Goal: Information Seeking & Learning: Learn about a topic

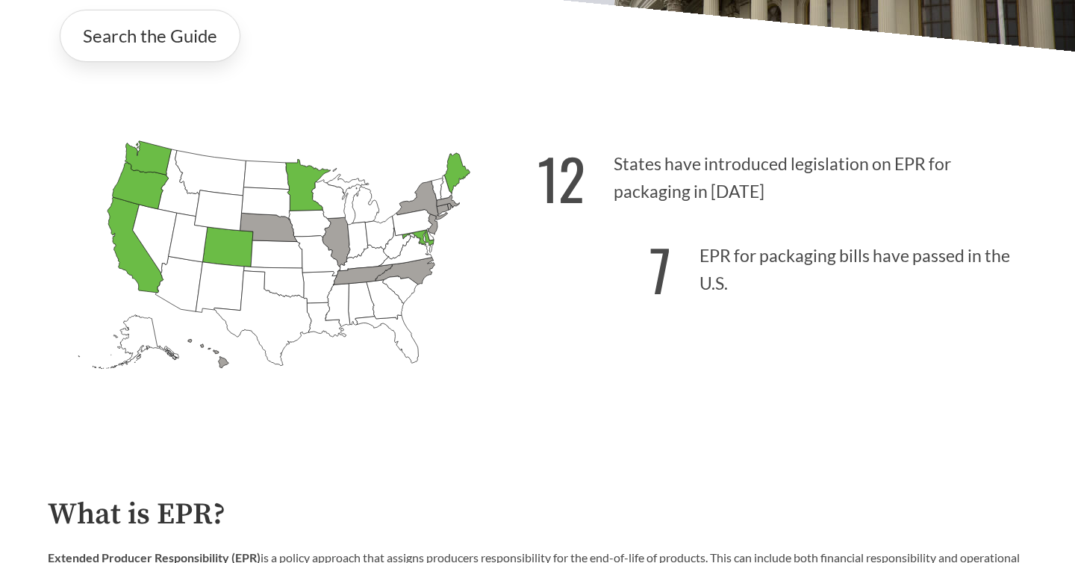
scroll to position [359, 0]
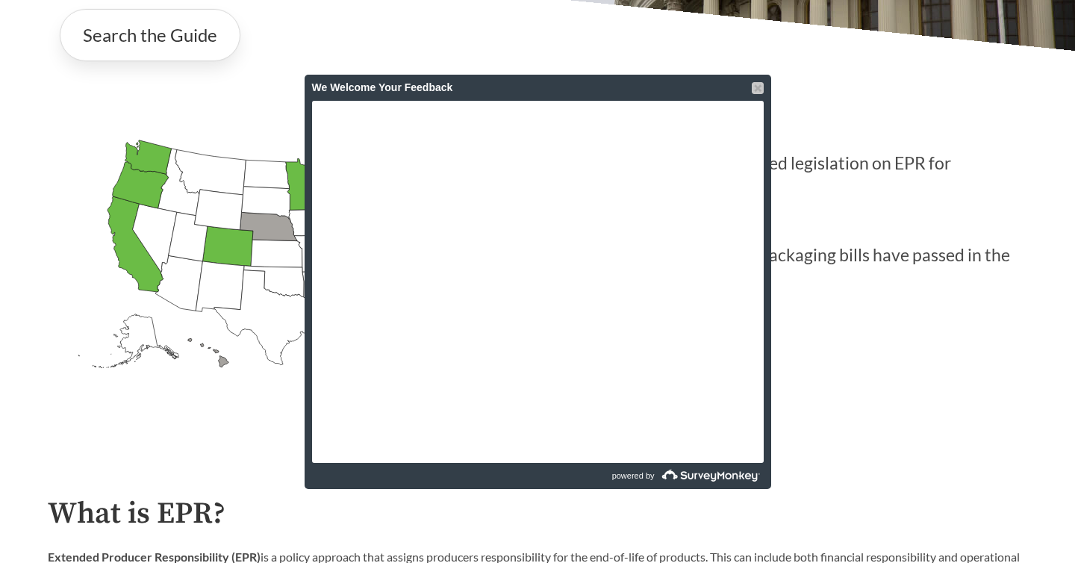
click at [753, 87] on div at bounding box center [758, 88] width 12 height 12
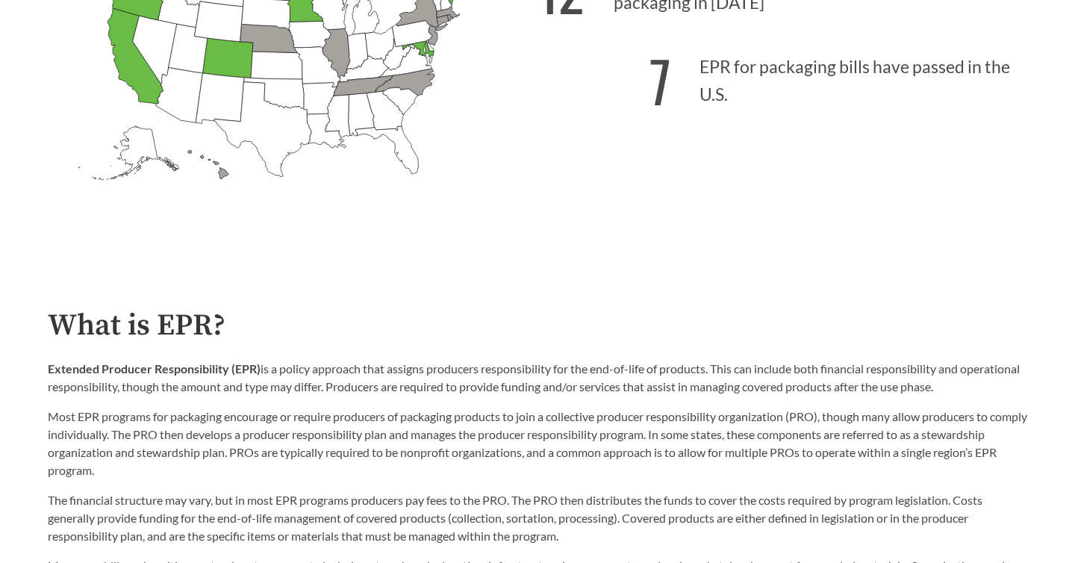
scroll to position [765, 0]
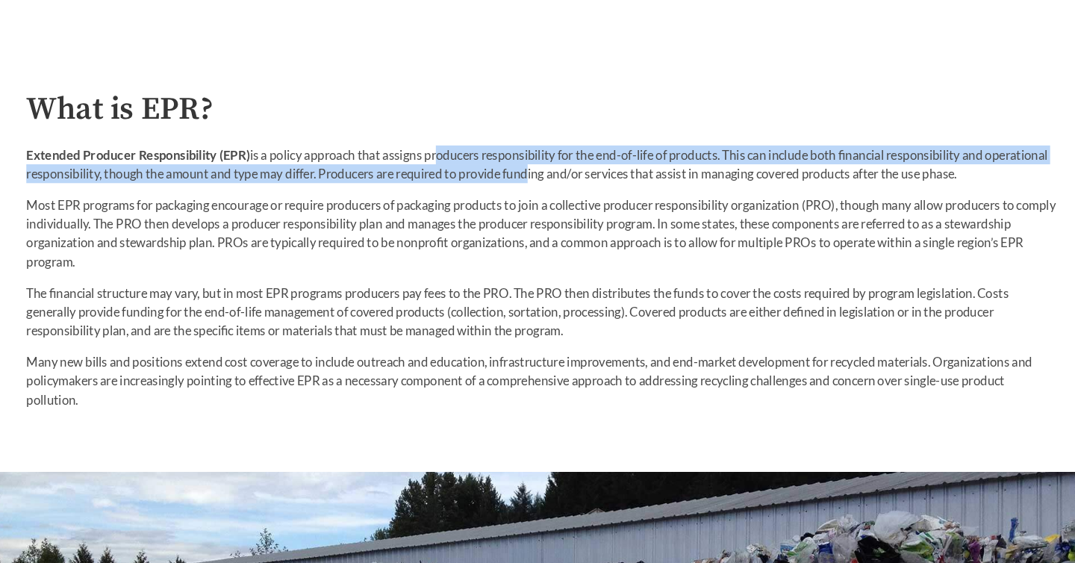
drag, startPoint x: 435, startPoint y: 152, endPoint x: 585, endPoint y: 164, distance: 151.3
click at [586, 164] on p "Extended Producer Responsibility (EPR) is a policy approach that assigns produc…" at bounding box center [537, 160] width 979 height 36
click at [585, 164] on p "Extended Producer Responsibility (EPR) is a policy approach that assigns produc…" at bounding box center [537, 160] width 979 height 36
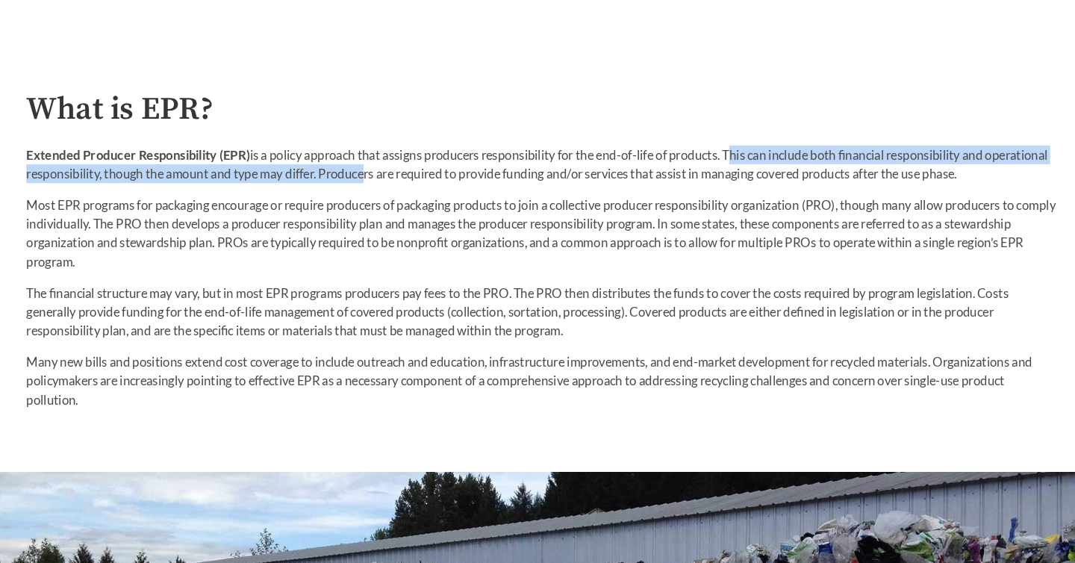
drag, startPoint x: 721, startPoint y: 150, endPoint x: 429, endPoint y: 164, distance: 292.3
click at [429, 165] on p "Extended Producer Responsibility (EPR) is a policy approach that assigns produc…" at bounding box center [537, 160] width 979 height 36
click at [429, 164] on p "Extended Producer Responsibility (EPR) is a policy approach that assigns produc…" at bounding box center [537, 160] width 979 height 36
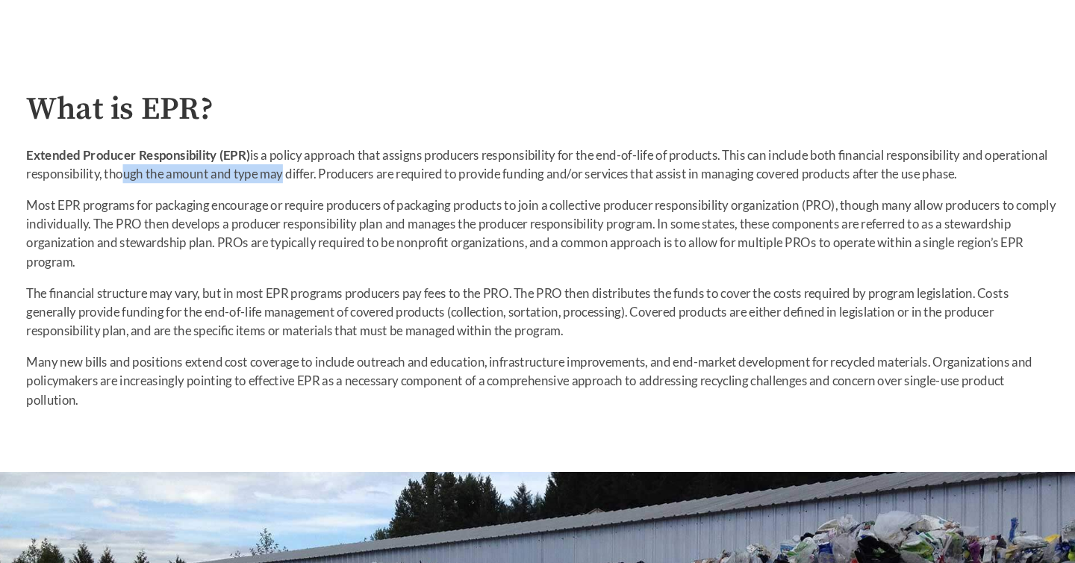
drag, startPoint x: 195, startPoint y: 170, endPoint x: 352, endPoint y: 171, distance: 157.5
click at [352, 171] on p "Extended Producer Responsibility (EPR) is a policy approach that assigns produc…" at bounding box center [537, 160] width 979 height 36
drag, startPoint x: 352, startPoint y: 171, endPoint x: 434, endPoint y: 175, distance: 81.5
click at [433, 174] on p "Extended Producer Responsibility (EPR) is a policy approach that assigns produc…" at bounding box center [537, 160] width 979 height 36
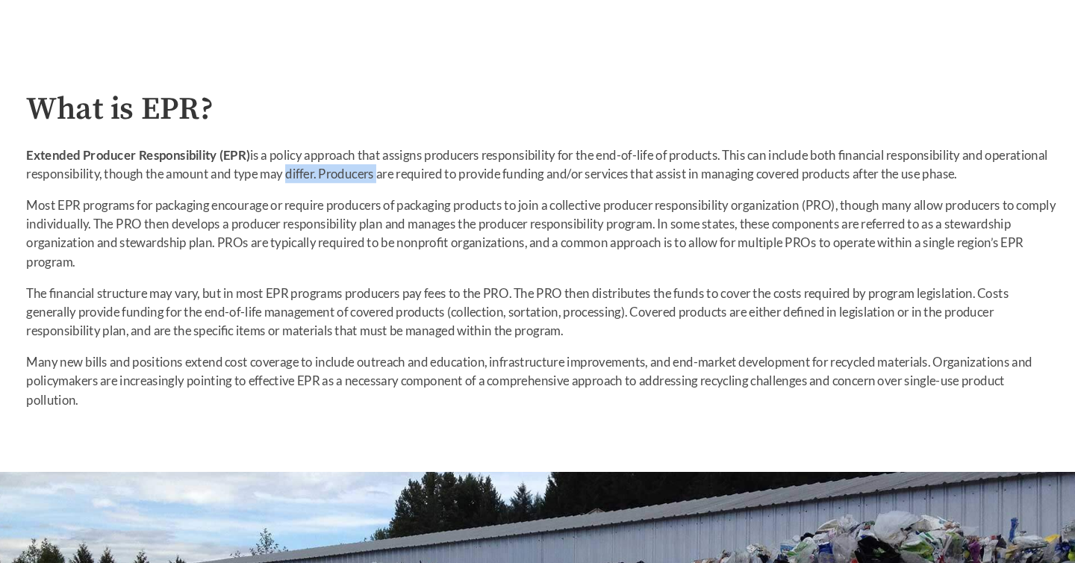
click at [434, 175] on p "Extended Producer Responsibility (EPR) is a policy approach that assigns produc…" at bounding box center [537, 160] width 979 height 36
drag, startPoint x: 461, startPoint y: 169, endPoint x: 532, endPoint y: 172, distance: 71.8
click at [532, 172] on p "Extended Producer Responsibility (EPR) is a policy approach that assigns produc…" at bounding box center [537, 160] width 979 height 36
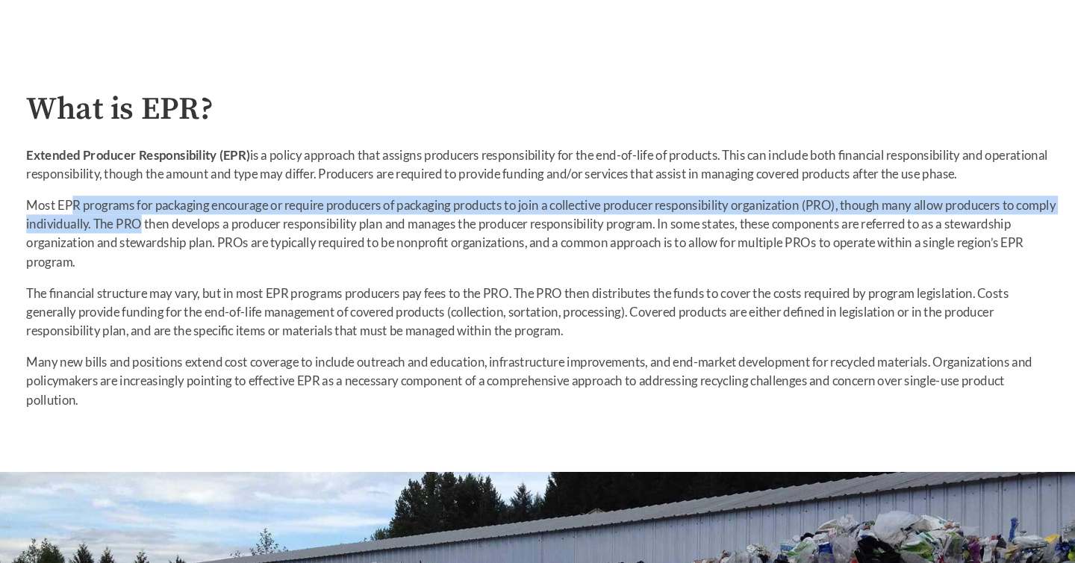
drag, startPoint x: 95, startPoint y: 202, endPoint x: 197, endPoint y: 210, distance: 102.6
click at [197, 210] on p "Most EPR programs for packaging encourage or require producers of packaging pro…" at bounding box center [537, 226] width 979 height 72
click at [197, 209] on p "Most EPR programs for packaging encourage or require producers of packaging pro…" at bounding box center [537, 226] width 979 height 72
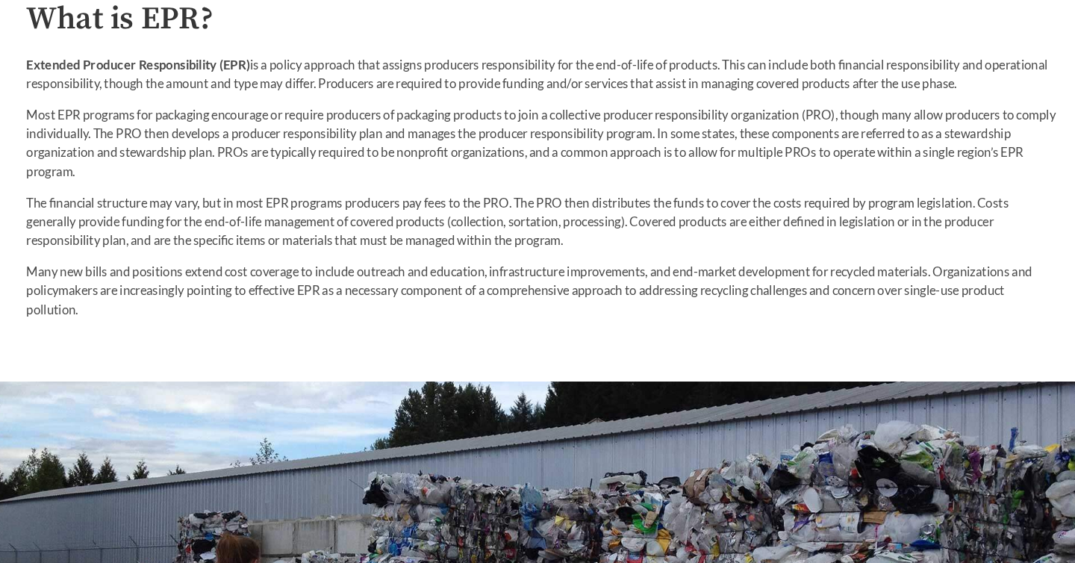
scroll to position [852, 0]
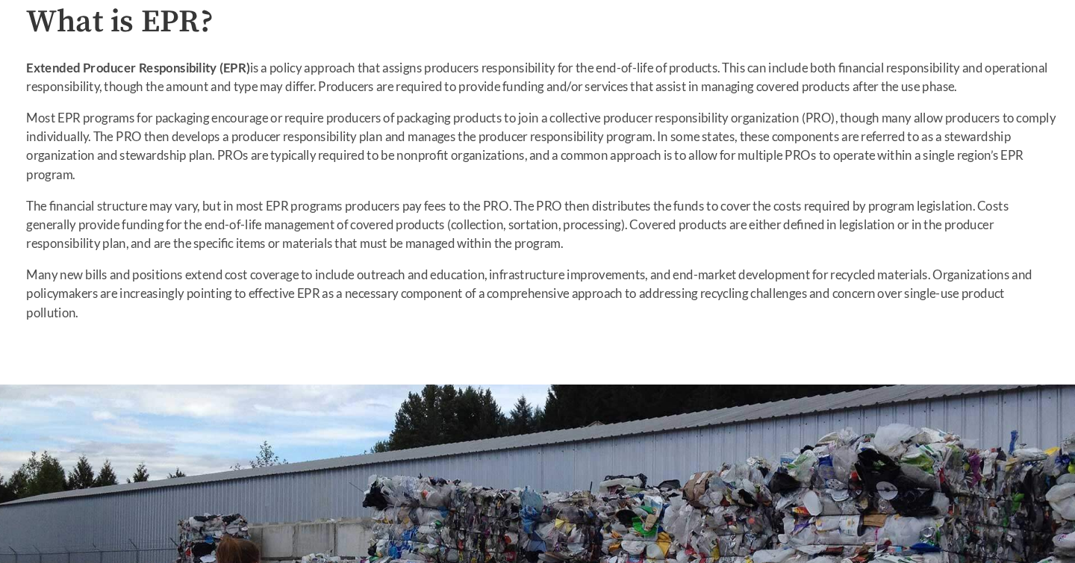
drag, startPoint x: 155, startPoint y: 131, endPoint x: 246, endPoint y: 146, distance: 91.6
click at [246, 146] on p "Most EPR programs for packaging encourage or require producers of packaging pro…" at bounding box center [537, 139] width 979 height 72
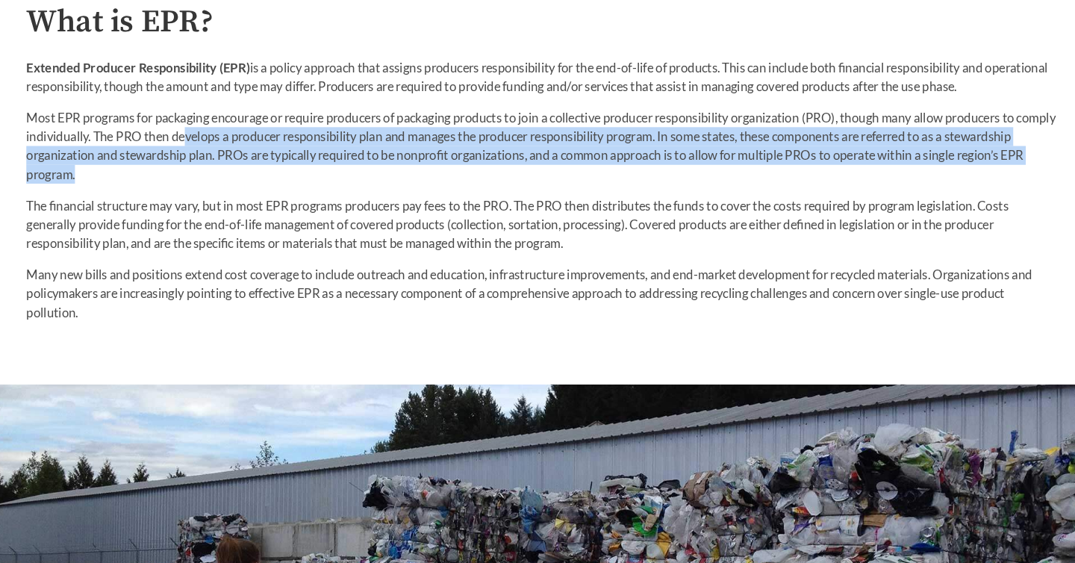
drag, startPoint x: 238, startPoint y: 134, endPoint x: 281, endPoint y: 163, distance: 52.2
click at [281, 163] on p "Most EPR programs for packaging encourage or require producers of packaging pro…" at bounding box center [537, 139] width 979 height 72
click at [302, 158] on p "Most EPR programs for packaging encourage or require producers of packaging pro…" at bounding box center [537, 139] width 979 height 72
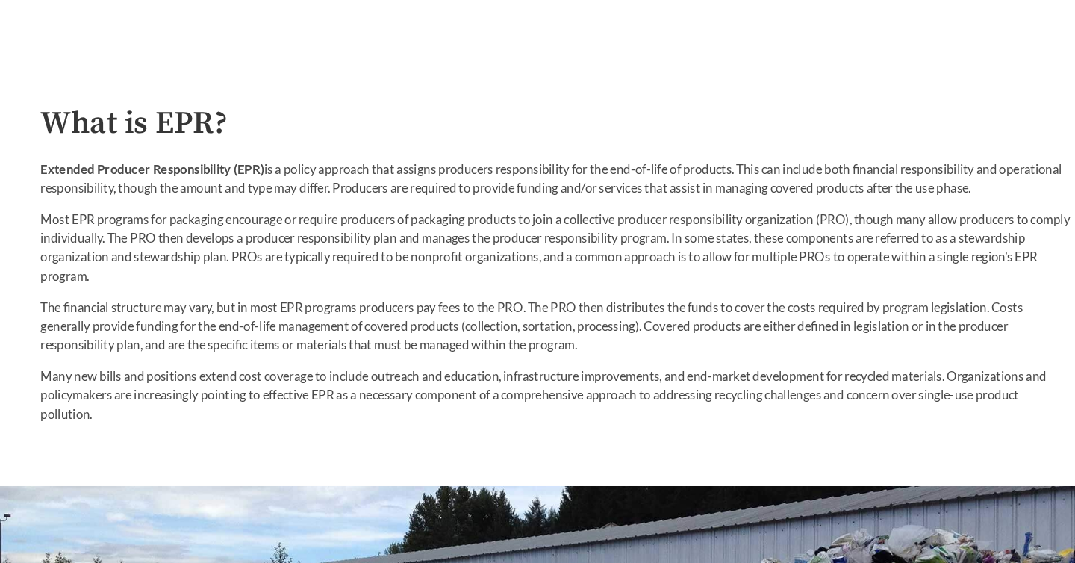
scroll to position [730, 0]
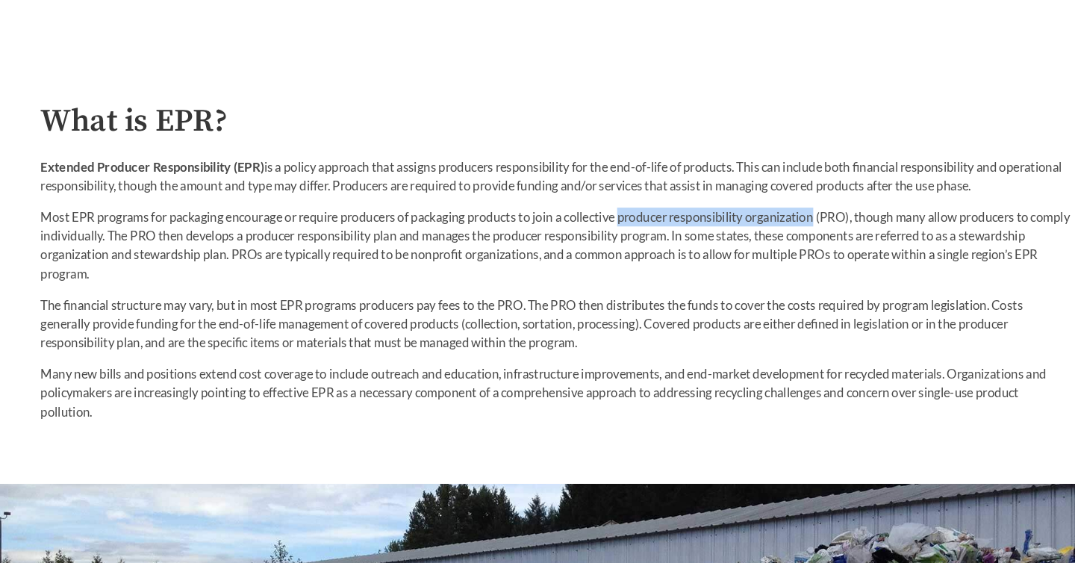
copy p "producer responsibility organization"
drag, startPoint x: 605, startPoint y: 234, endPoint x: 793, endPoint y: 232, distance: 187.4
click at [793, 232] on p "Most EPR programs for packaging encourage or require producers of packaging pro…" at bounding box center [537, 261] width 979 height 72
